Goal: Task Accomplishment & Management: Manage account settings

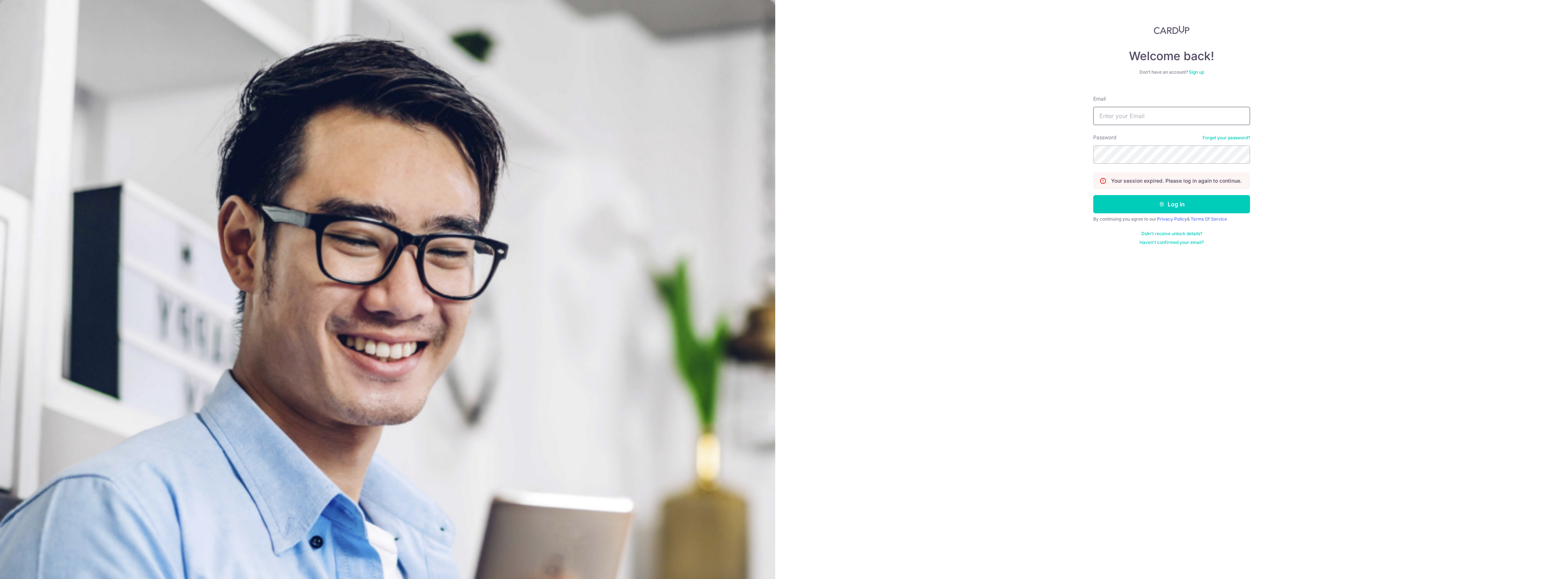
drag, startPoint x: 0, startPoint y: 0, endPoint x: 1125, endPoint y: 115, distance: 1130.9
click at [1125, 115] on input "Email" at bounding box center [1172, 116] width 157 height 18
type input "gemerald4200@gmail.com"
click at [1159, 204] on icon "submit" at bounding box center [1162, 205] width 6 height 6
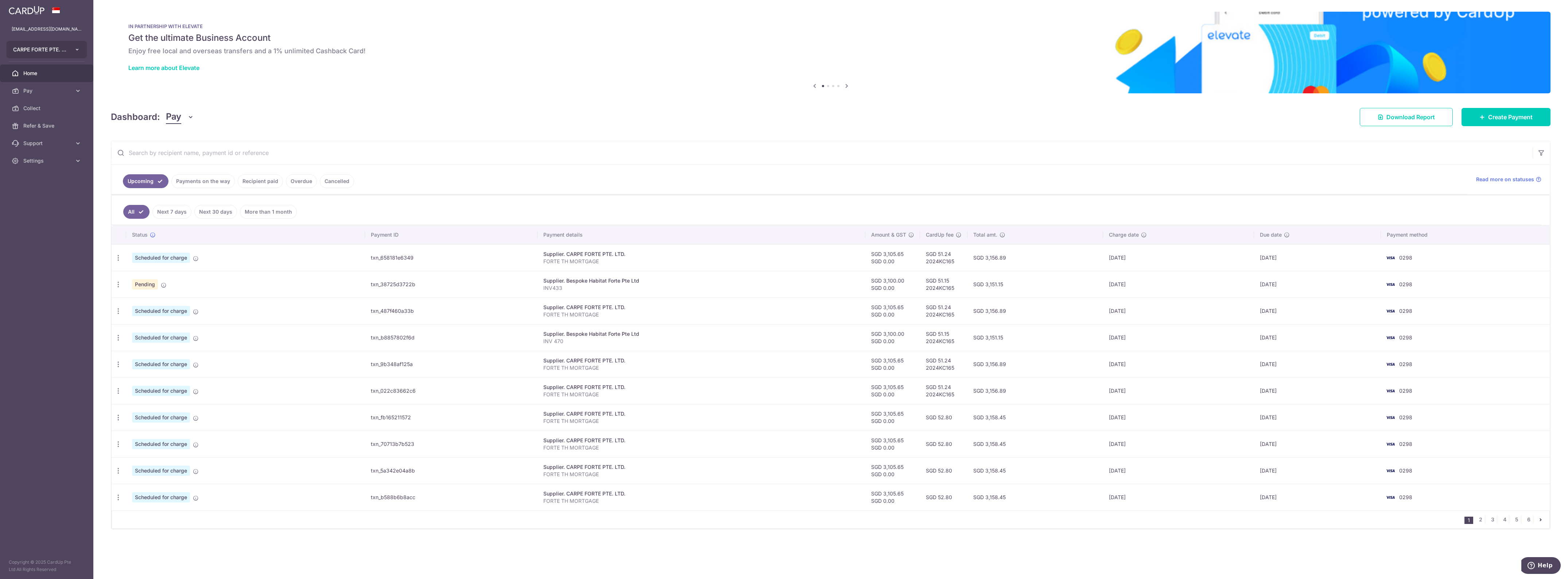
click at [44, 51] on span "CARPE FORTE PTE. LTD." at bounding box center [40, 49] width 54 height 7
click at [43, 110] on li "NORTHERN YULE PTE. LTD." at bounding box center [48, 104] width 83 height 15
click at [46, 106] on span "Collect" at bounding box center [47, 108] width 48 height 7
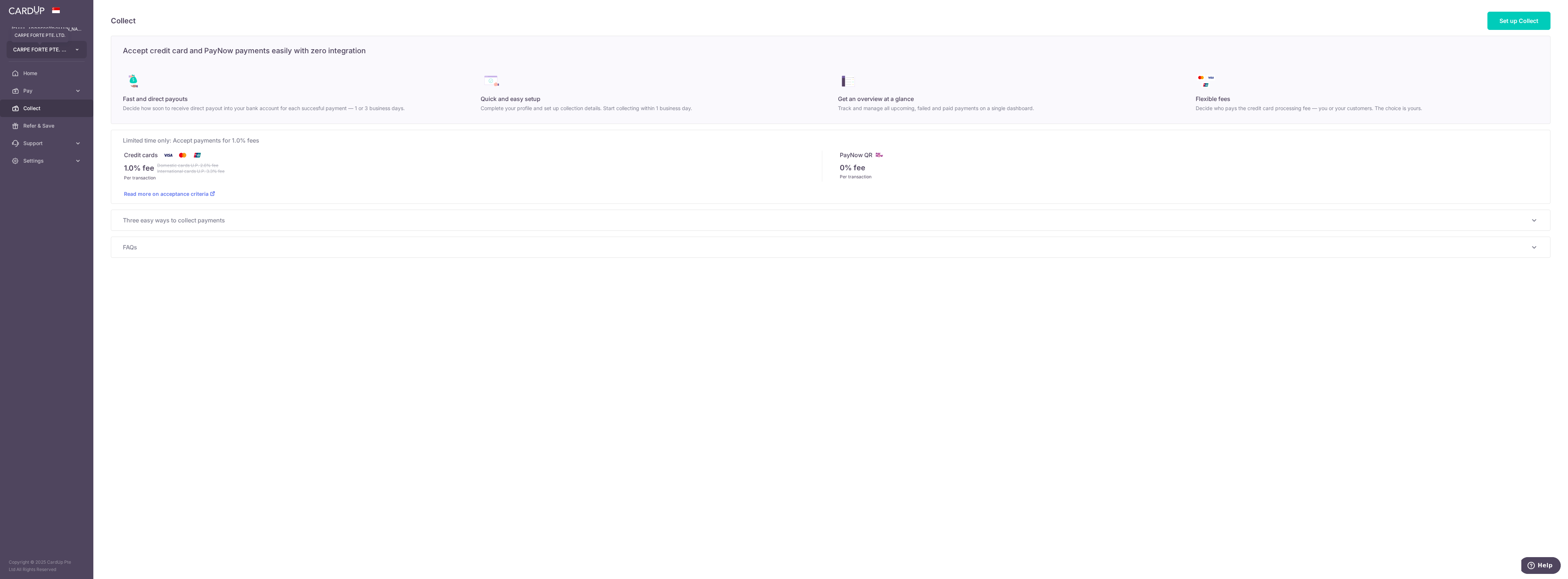
click at [51, 49] on span "CARPE FORTE PTE. LTD." at bounding box center [40, 49] width 54 height 7
click at [44, 102] on link "NORTHERN YULE PTE. LTD." at bounding box center [48, 103] width 83 height 13
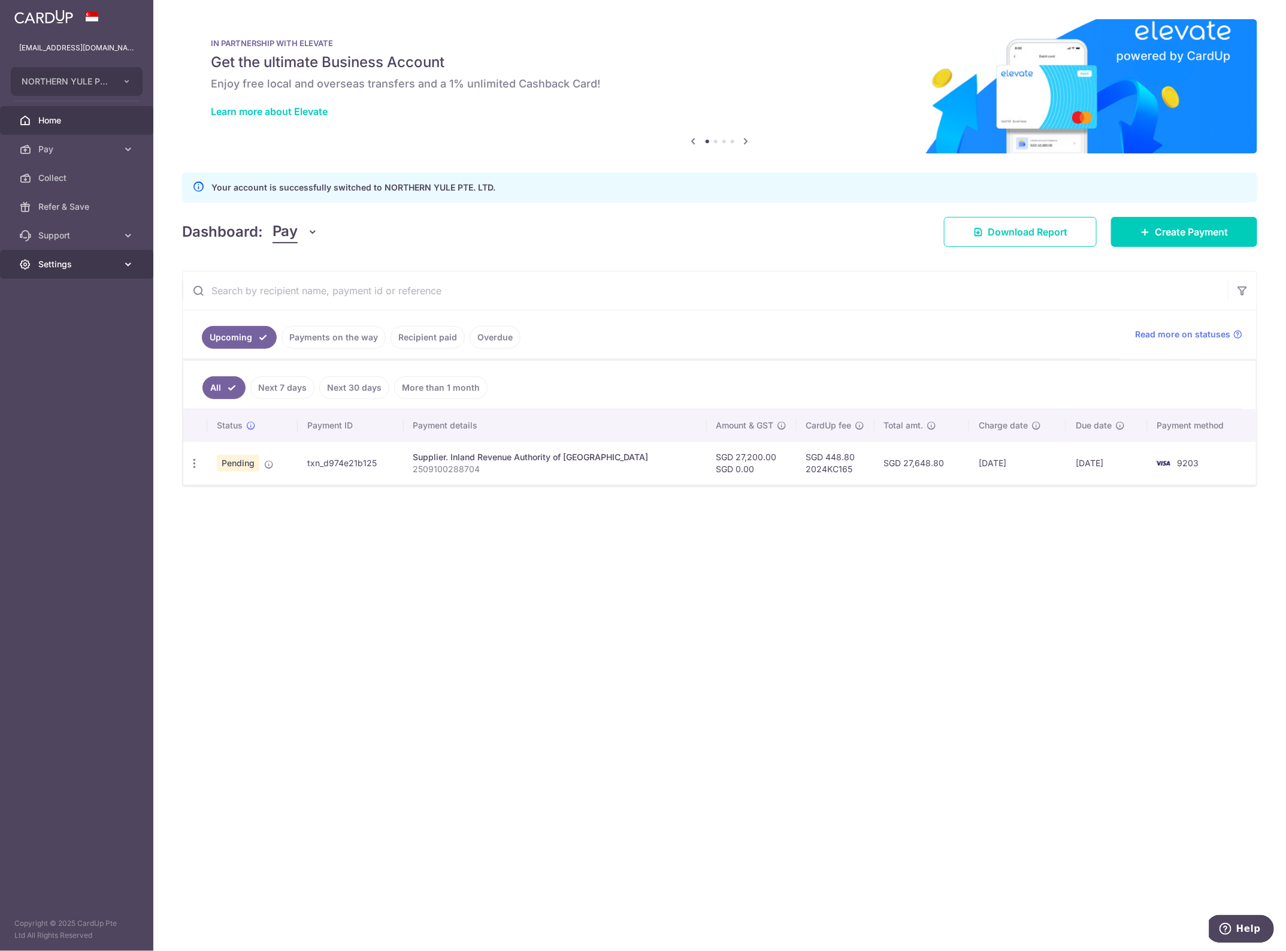
click at [75, 265] on span "Settings" at bounding box center [77, 264] width 79 height 12
click at [80, 327] on span "Logout" at bounding box center [77, 322] width 79 height 12
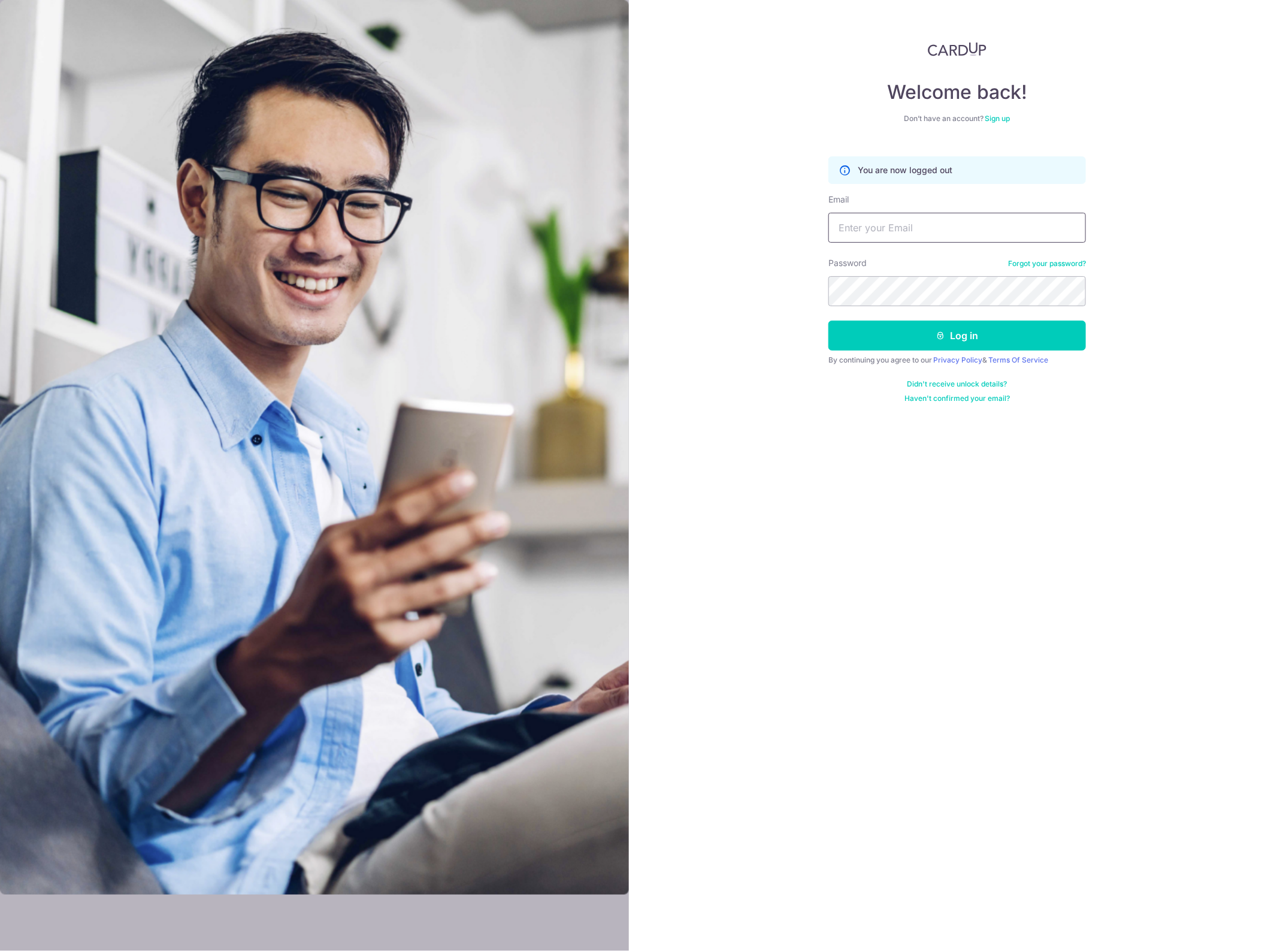
click at [858, 228] on input "Email" at bounding box center [958, 228] width 258 height 30
type input "c"
type input "[EMAIL_ADDRESS][DOMAIN_NAME]"
click at [1002, 337] on button "Log in" at bounding box center [958, 336] width 258 height 30
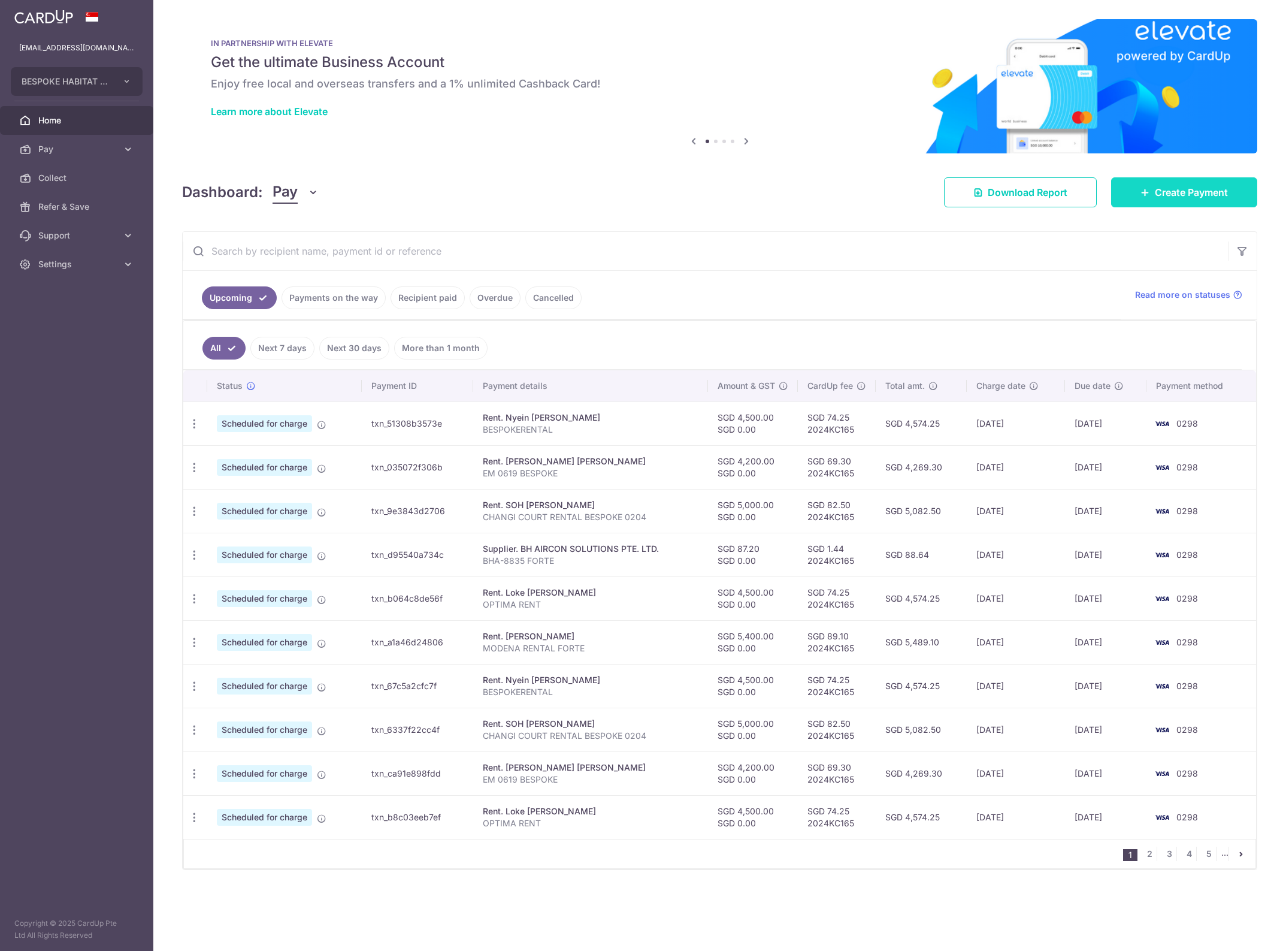
drag, startPoint x: 0, startPoint y: 0, endPoint x: 1173, endPoint y: 183, distance: 1187.1
click at [1173, 183] on link "Create Payment" at bounding box center [1184, 192] width 146 height 30
